Goal: Use online tool/utility: Utilize a website feature to perform a specific function

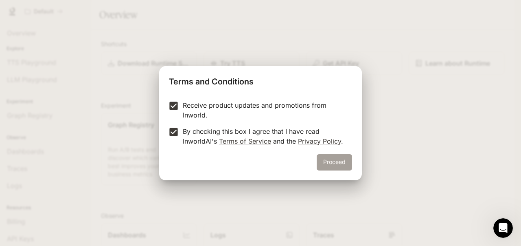
click at [327, 158] on button "Proceed" at bounding box center [334, 162] width 35 height 16
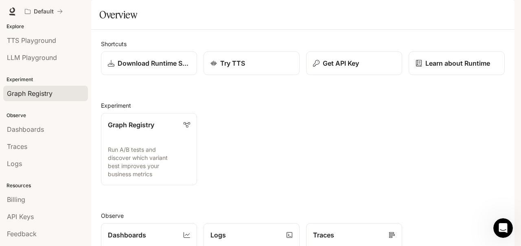
scroll to position [33, 0]
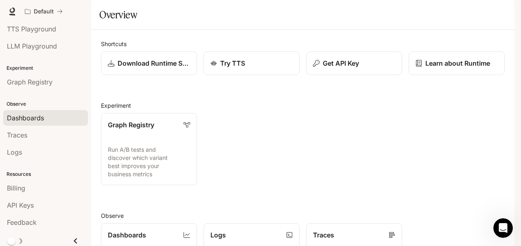
click at [35, 113] on span "Dashboards" at bounding box center [25, 118] width 37 height 10
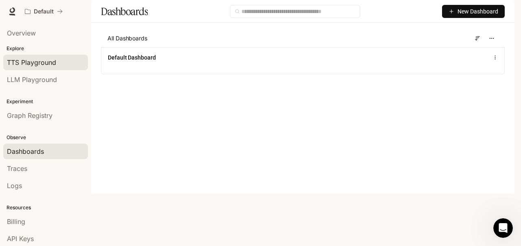
click at [36, 63] on span "TTS Playground" at bounding box center [31, 62] width 49 height 10
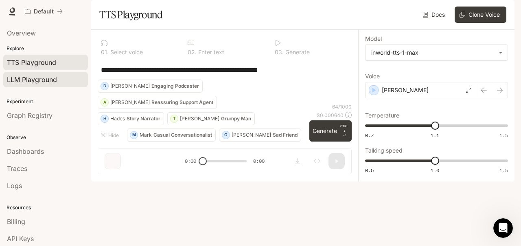
click at [46, 78] on span "LLM Playground" at bounding box center [32, 80] width 50 height 10
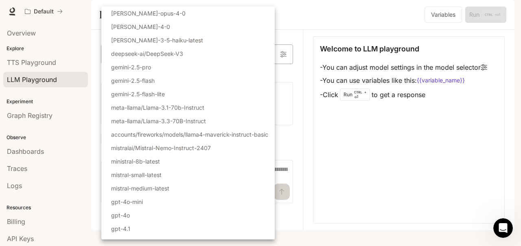
click at [260, 78] on body "Skip to main content Default Runtime Runtime Documentation Documentation Portal…" at bounding box center [260, 123] width 521 height 246
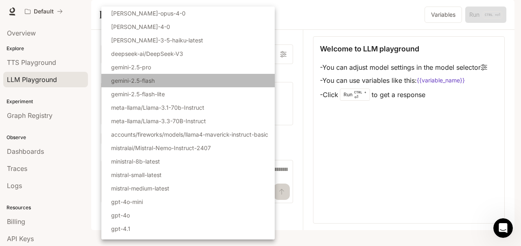
click at [201, 81] on li "gemini-2.5-flash" at bounding box center [188, 80] width 174 height 13
type input "**********"
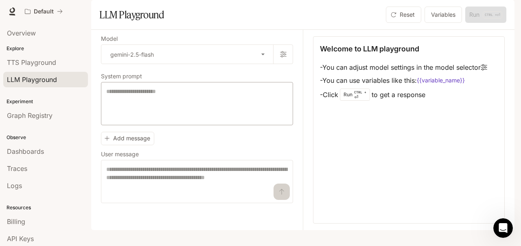
click at [218, 108] on div "* ​" at bounding box center [197, 103] width 192 height 43
type textarea "**********"
click at [248, 198] on textarea at bounding box center [197, 181] width 182 height 33
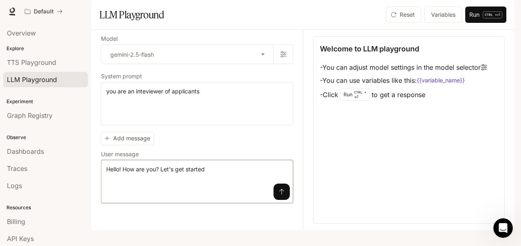
type textarea "**********"
click at [279, 195] on icon "submit" at bounding box center [282, 191] width 7 height 7
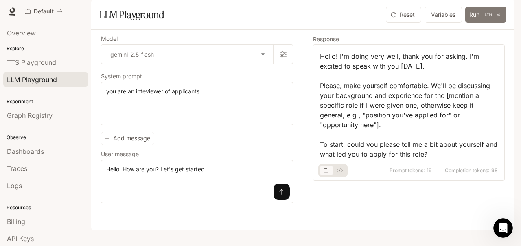
click at [477, 23] on button "Run CTRL + ⏎" at bounding box center [486, 15] width 41 height 16
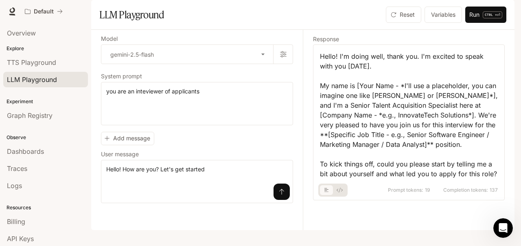
click at [471, 14] on span "Documentation" at bounding box center [466, 12] width 40 height 10
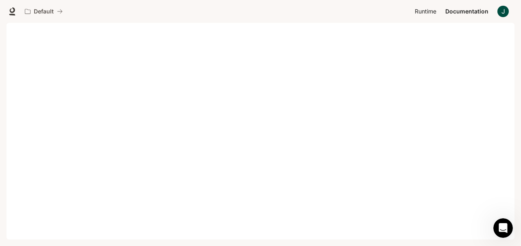
click at [423, 10] on span "Runtime" at bounding box center [426, 12] width 22 height 10
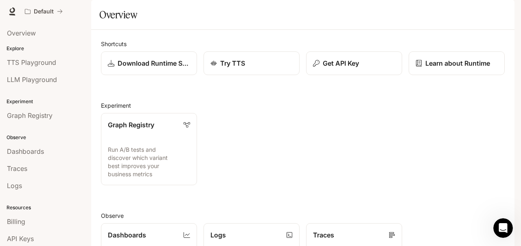
click at [468, 11] on span "Documentation" at bounding box center [466, 12] width 40 height 10
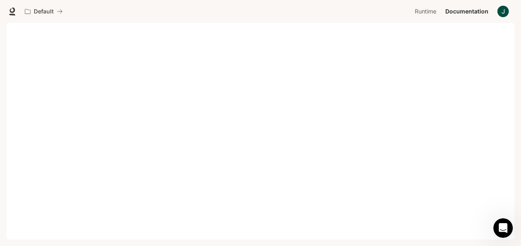
click at [433, 11] on span "Runtime" at bounding box center [426, 12] width 22 height 10
